Goal: Go to known website: Access a specific website the user already knows

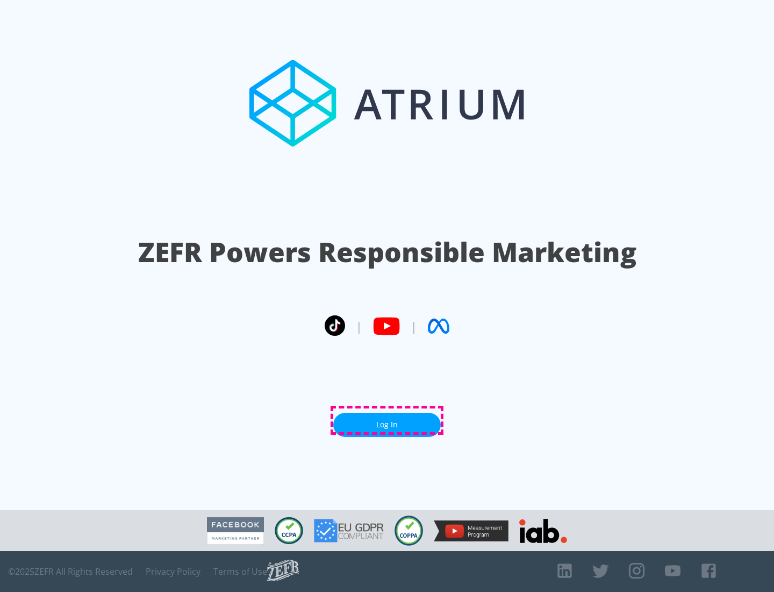
click at [387, 420] on link "Log In" at bounding box center [387, 424] width 108 height 24
